Goal: Find specific page/section: Find specific page/section

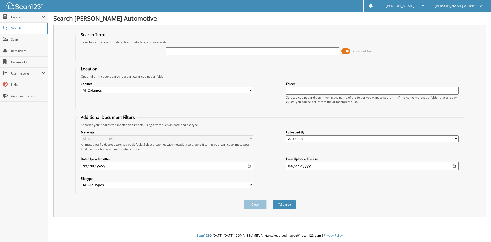
click at [168, 52] on input "text" at bounding box center [252, 51] width 172 height 8
type input "115338"
click at [273, 199] on button "Search" at bounding box center [284, 203] width 23 height 9
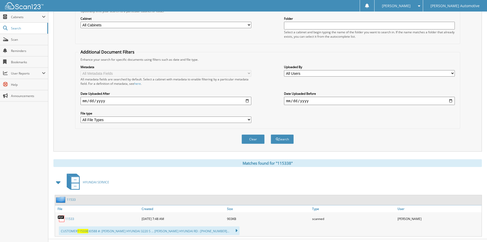
scroll to position [75, 0]
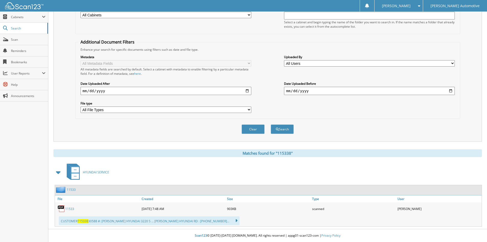
click at [71, 209] on link "11533" at bounding box center [69, 208] width 9 height 4
